Goal: Find specific page/section: Find specific page/section

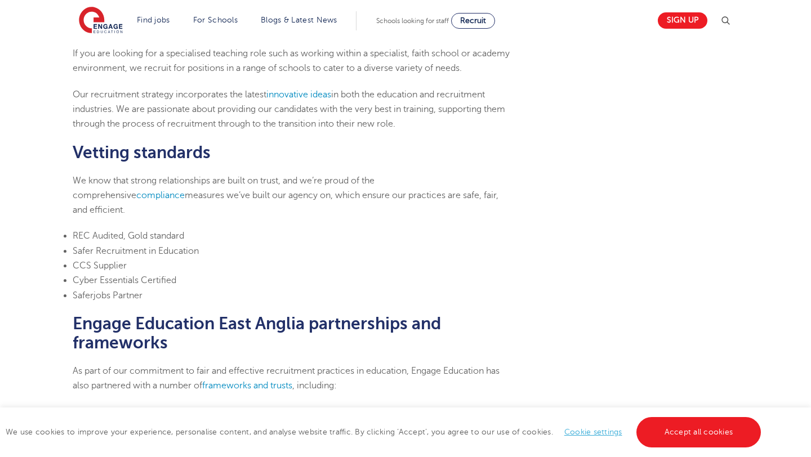
scroll to position [271, 0]
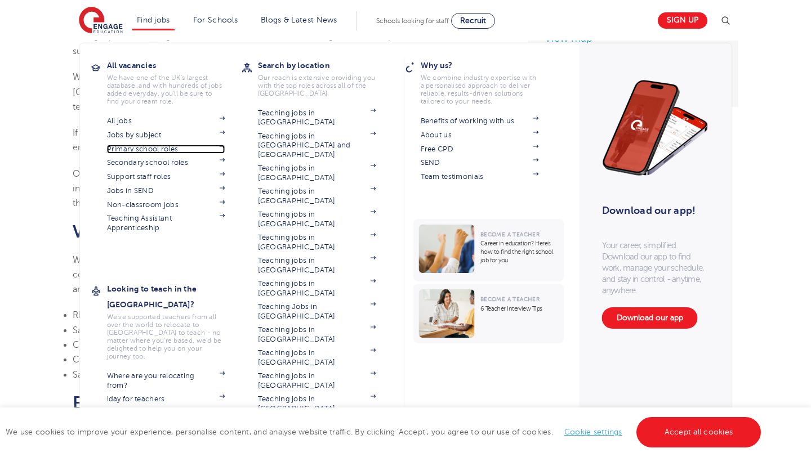
click at [155, 149] on link "Primary school roles" at bounding box center [166, 149] width 118 height 9
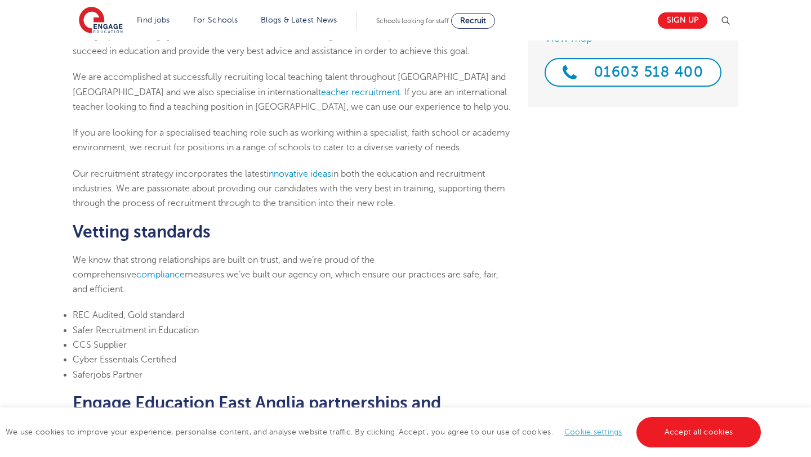
scroll to position [0, 0]
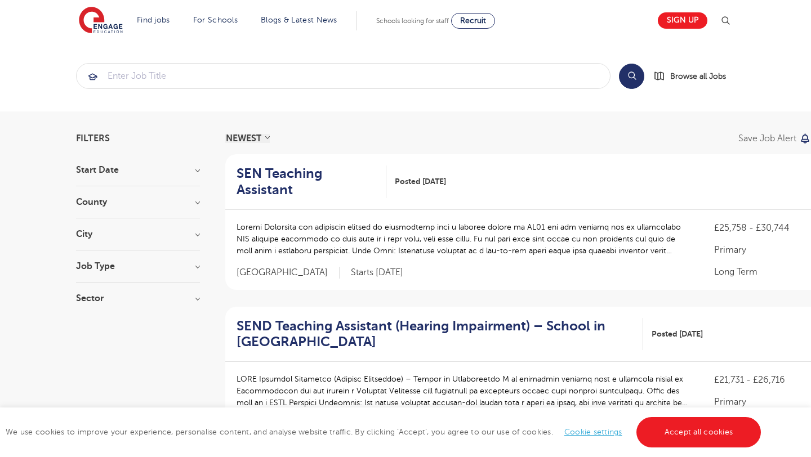
click at [128, 206] on h3 "County" at bounding box center [138, 202] width 124 height 9
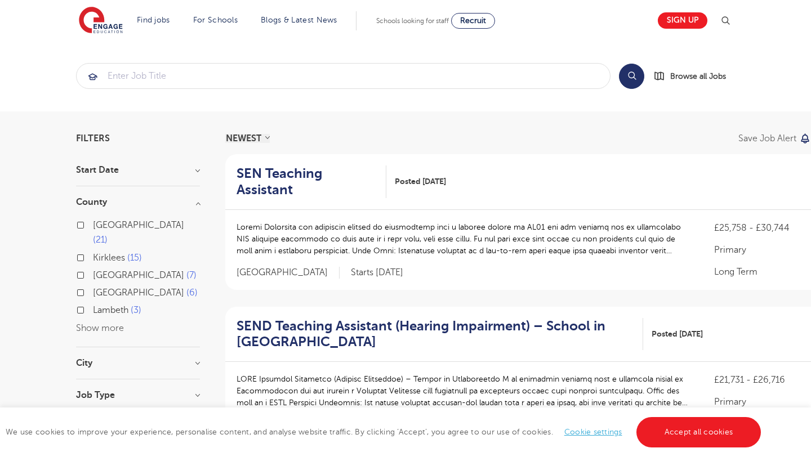
click at [113, 323] on button "Show more" at bounding box center [100, 328] width 48 height 10
